Goal: Task Accomplishment & Management: Complete application form

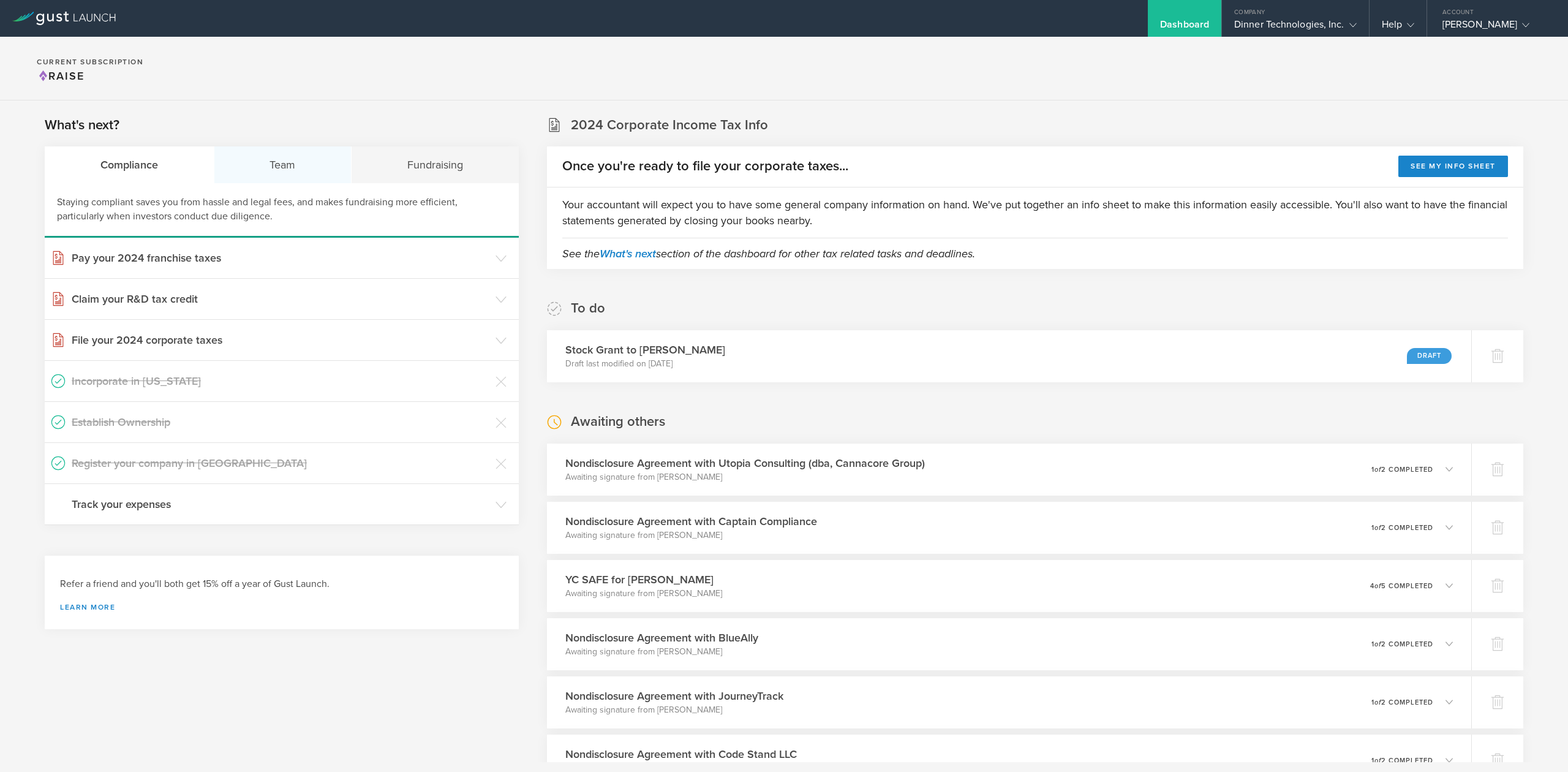
click at [287, 169] on div "Team" at bounding box center [283, 164] width 138 height 37
click at [148, 382] on h3 "Issue Non-Disclosure Agreements" at bounding box center [281, 381] width 418 height 16
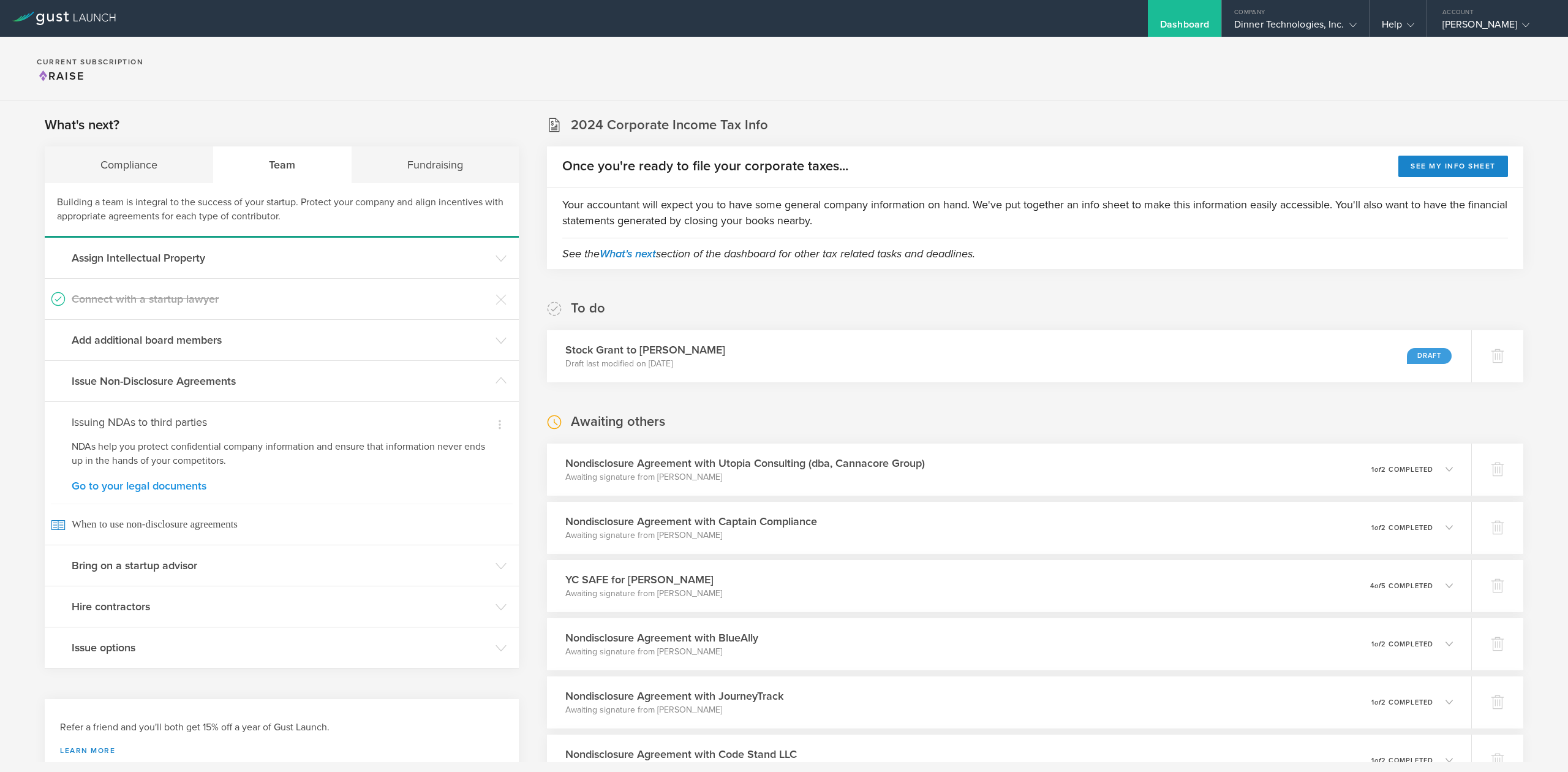
click at [149, 480] on link "Go to your legal documents" at bounding box center [282, 485] width 420 height 11
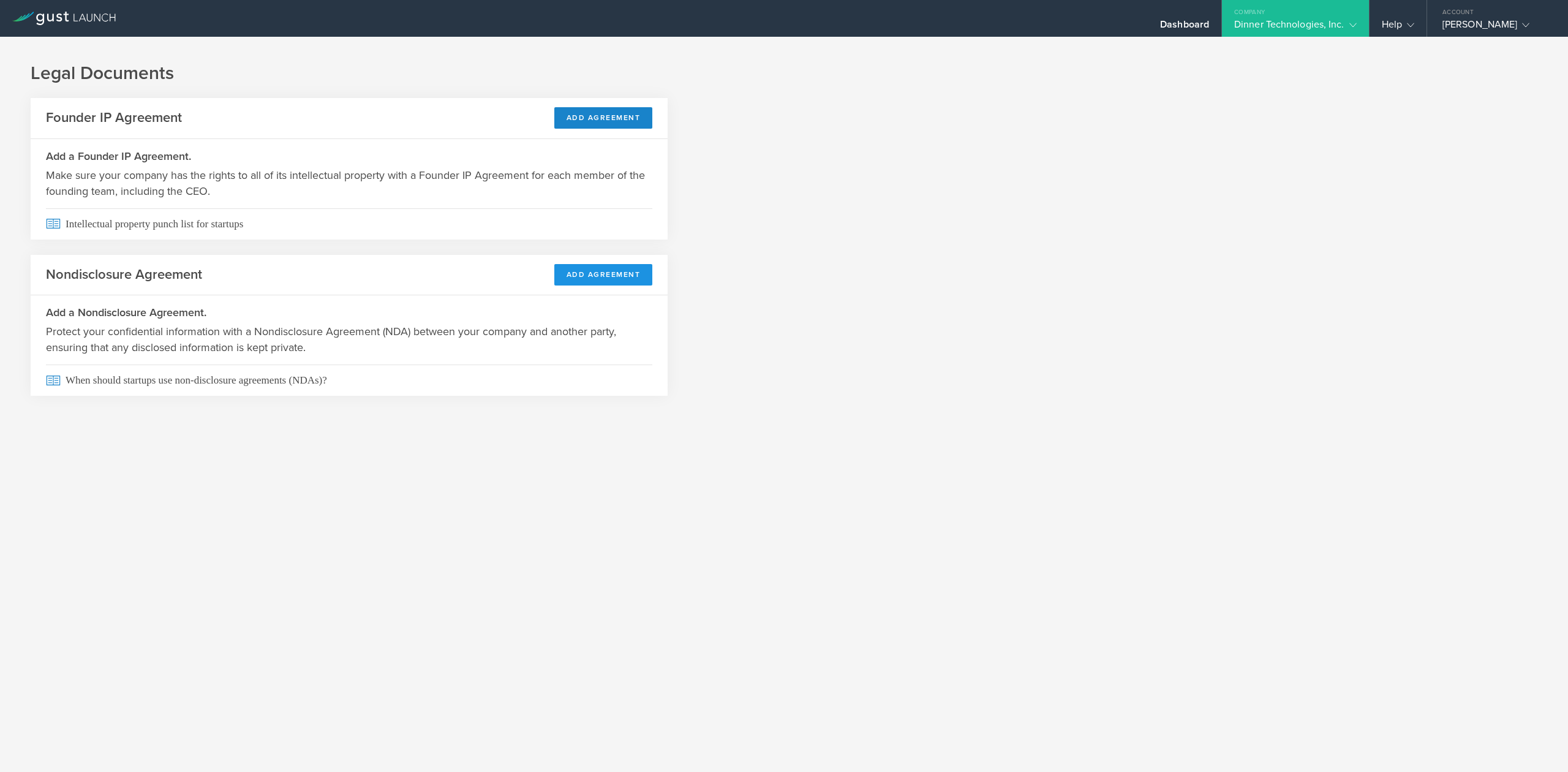
click at [606, 285] on button "Add Agreement" at bounding box center [603, 275] width 98 height 22
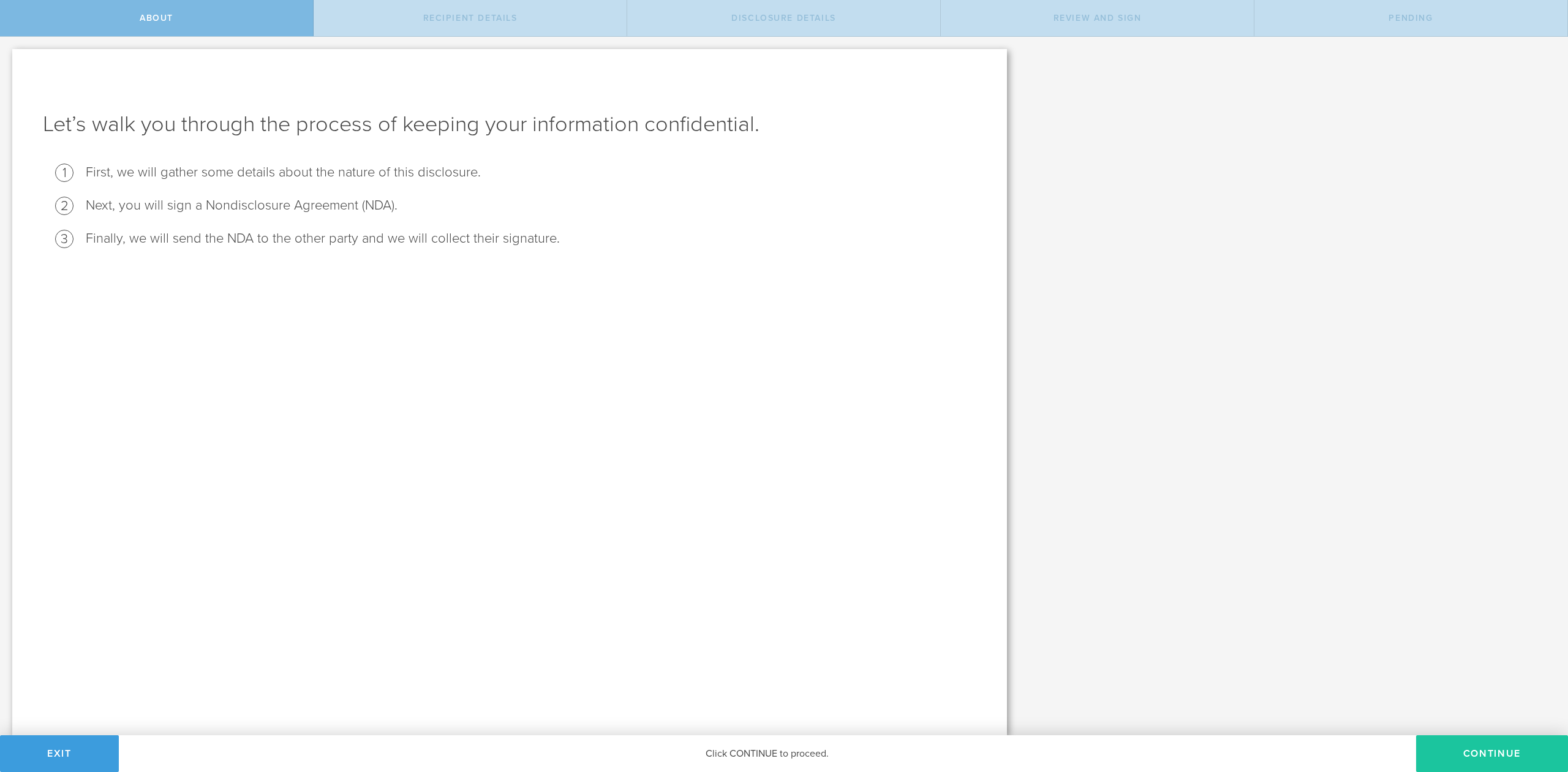
click at [1475, 758] on button "Continue" at bounding box center [1492, 753] width 152 height 37
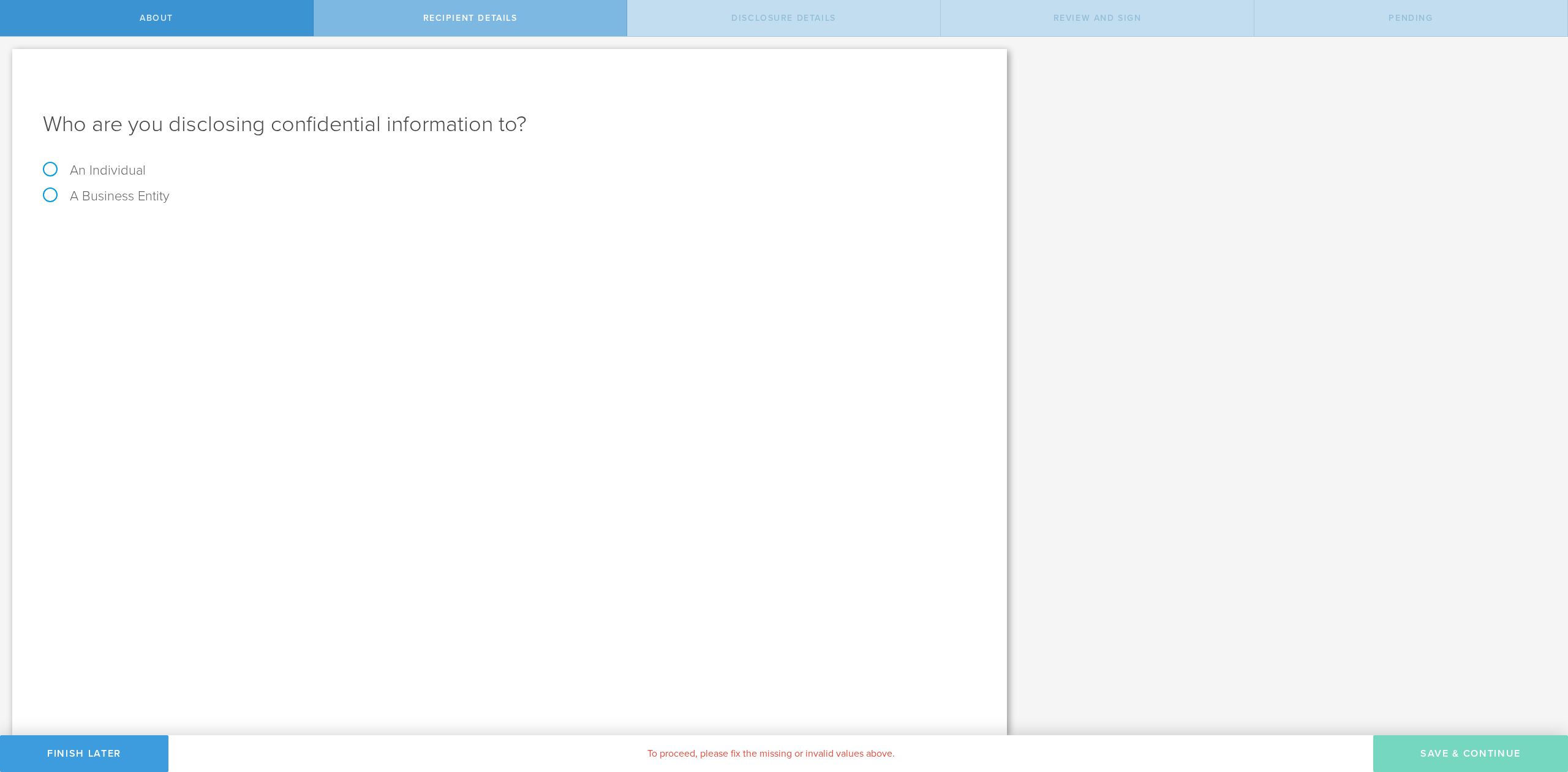
click at [88, 172] on label "An Individual" at bounding box center [94, 170] width 103 height 16
click at [8, 56] on input "An Individual" at bounding box center [4, 46] width 8 height 19
radio input "true"
click at [202, 231] on input "text" at bounding box center [556, 231] width 842 height 19
type input "Ravi Mehta"
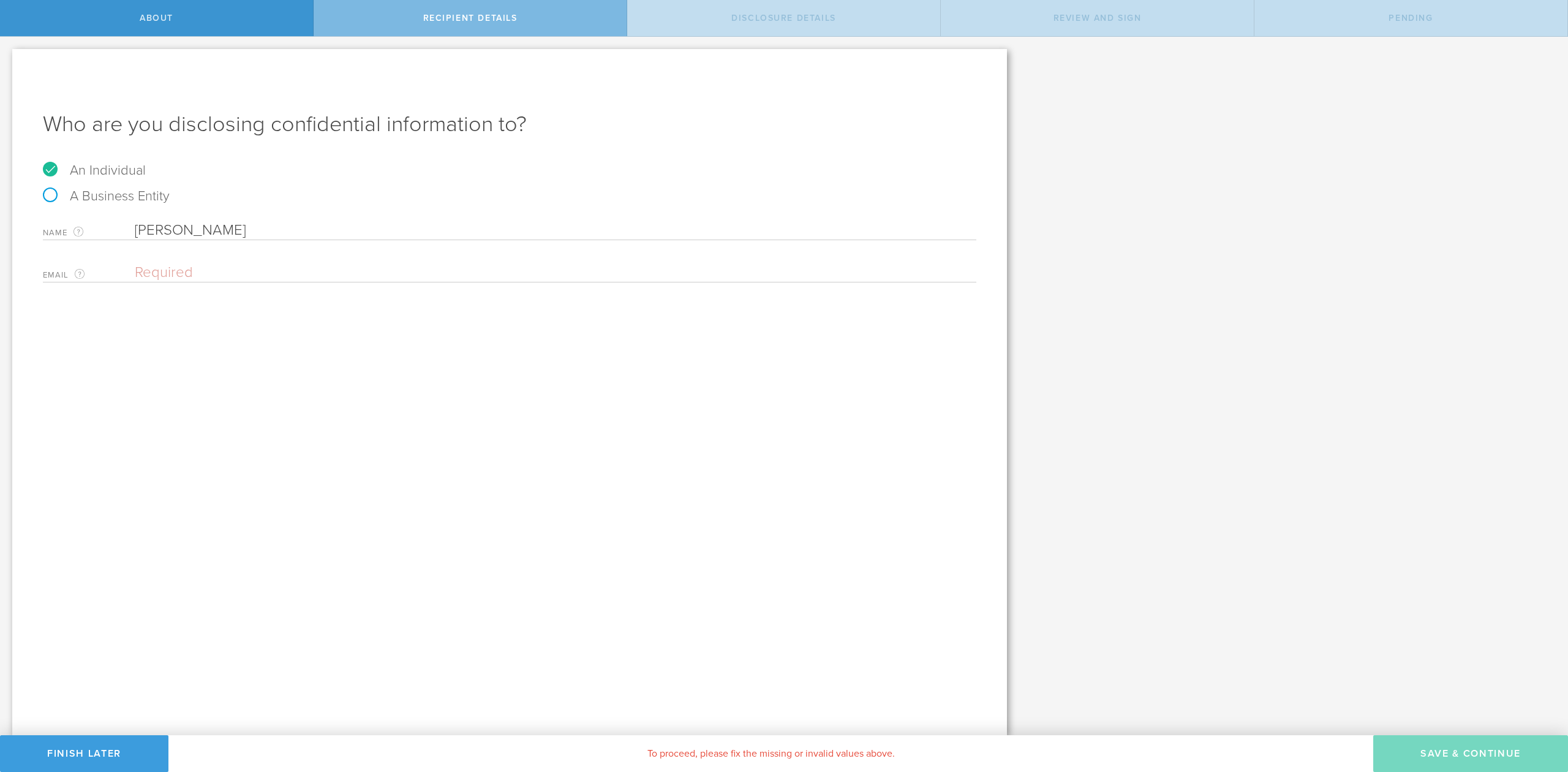
paste input "rmehta2022@fau.edu"
type input "rmehta2022@fau.edu"
click at [1443, 758] on button "Save & Continue" at bounding box center [1470, 753] width 195 height 37
select select "string:5 years"
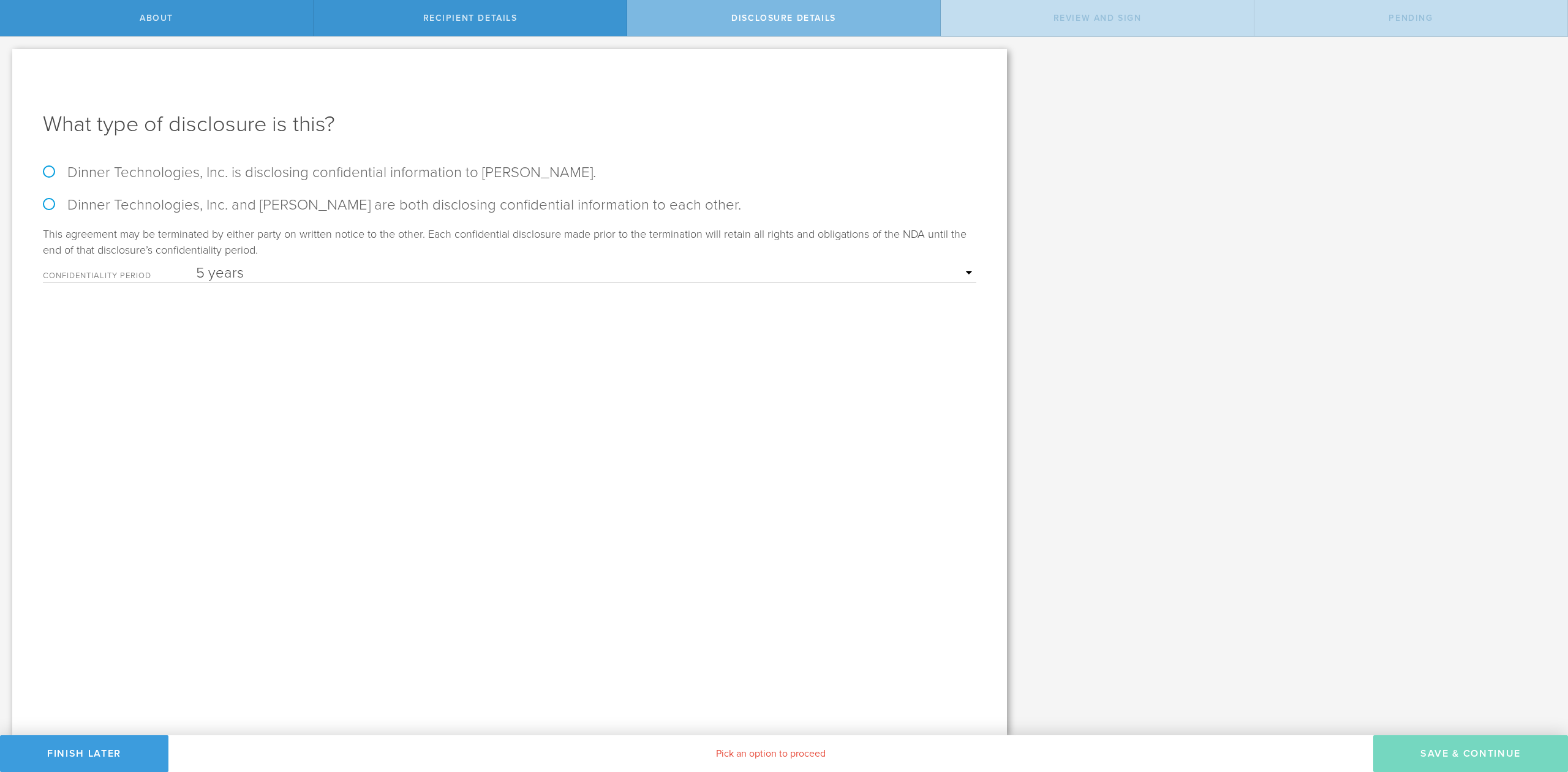
click at [54, 205] on label "Dinner Technologies, Inc. and Ravi Mehta are both disclosing confidential infor…" at bounding box center [510, 205] width 934 height 18
click at [8, 62] on input "Dinner Technologies, Inc. and Ravi Mehta are both disclosing confidential infor…" at bounding box center [4, 50] width 8 height 26
radio input "true"
click at [1449, 751] on button "Save & Continue" at bounding box center [1470, 753] width 195 height 37
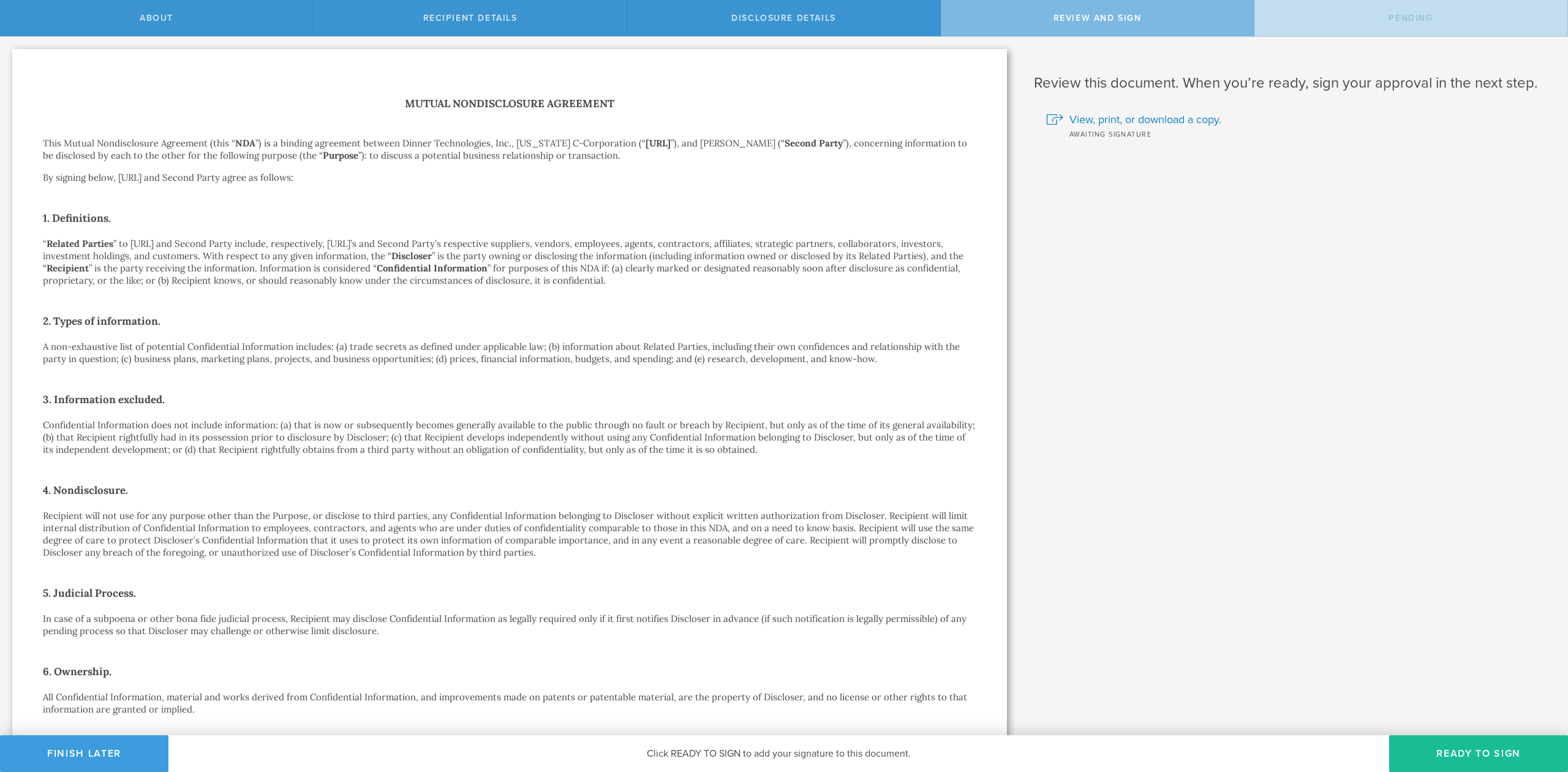
click at [1449, 751] on button "Ready to Sign" at bounding box center [1478, 753] width 179 height 37
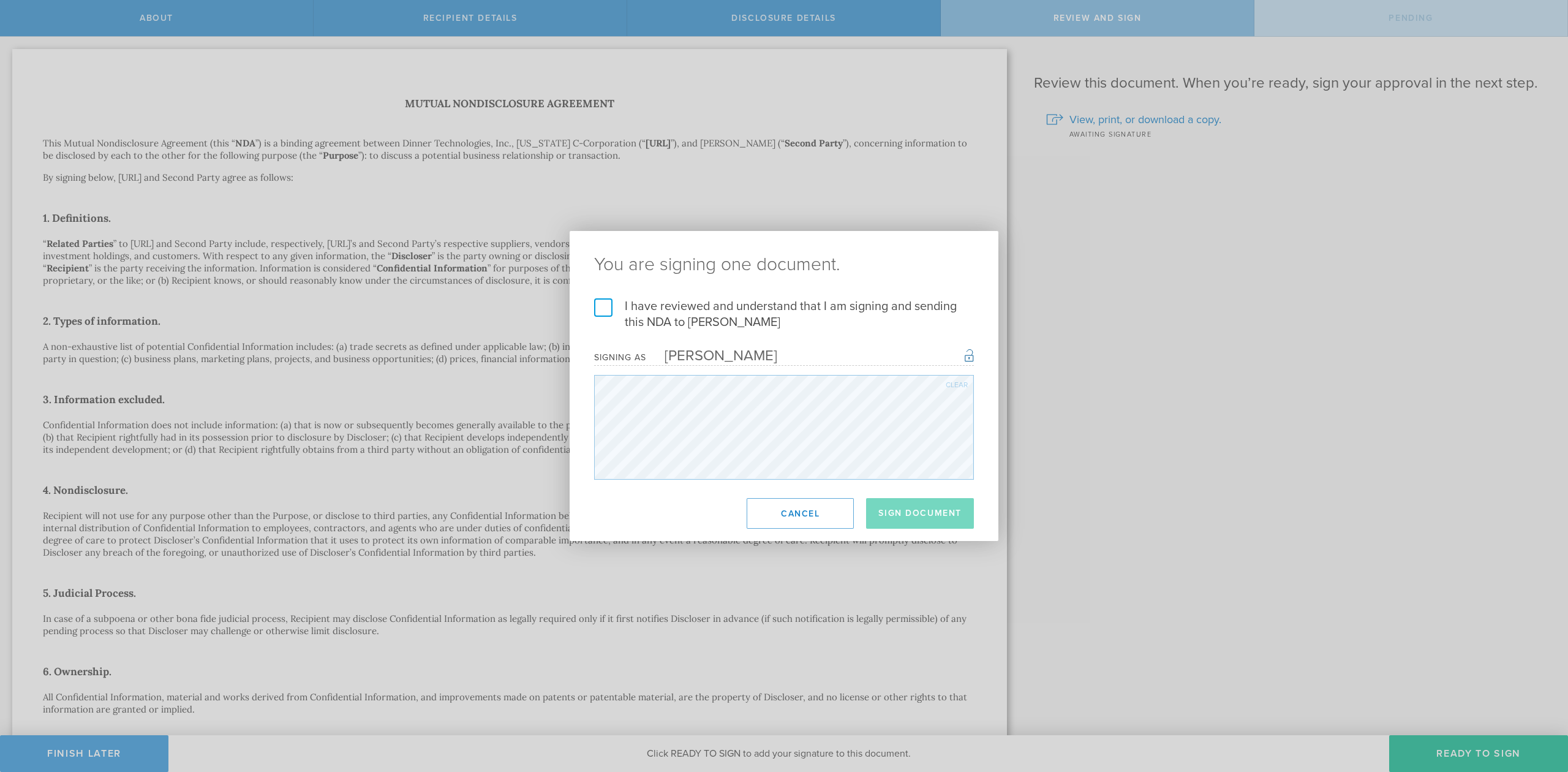
click at [606, 304] on label "I have reviewed and understand that I am signing and sending this NDA to Ravi M…" at bounding box center [784, 314] width 380 height 32
click at [0, 0] on input "I have reviewed and understand that I am signing and sending this NDA to Ravi M…" at bounding box center [0, 0] width 0 height 0
click at [943, 514] on button "Sign Document" at bounding box center [920, 513] width 108 height 31
